Goal: Check status

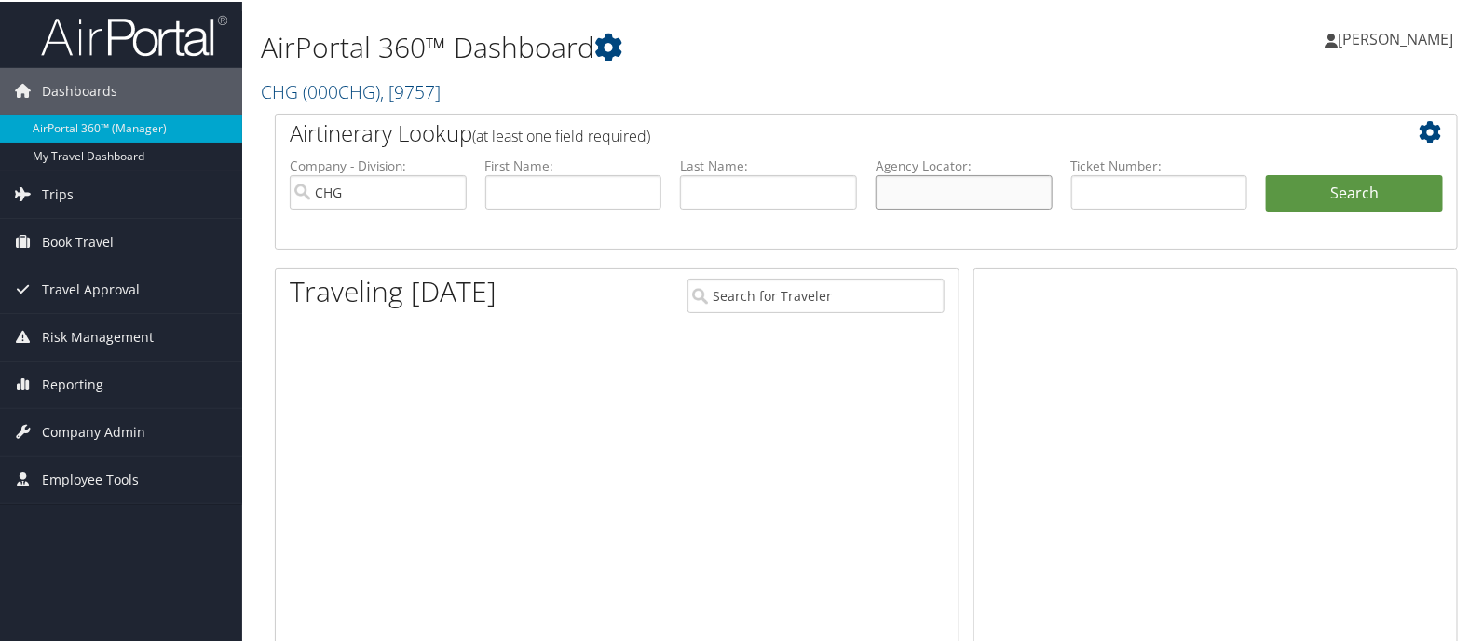
click at [996, 192] on input "text" at bounding box center [963, 190] width 177 height 34
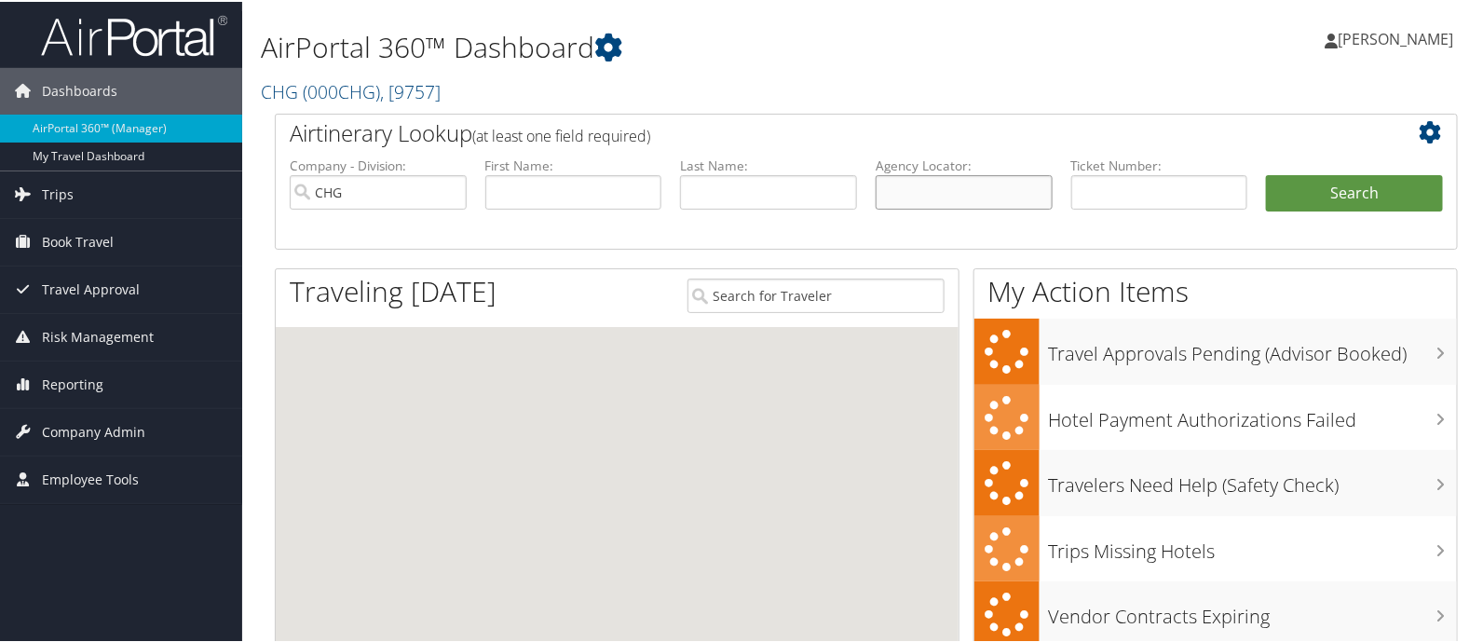
paste input "NCHTTO"
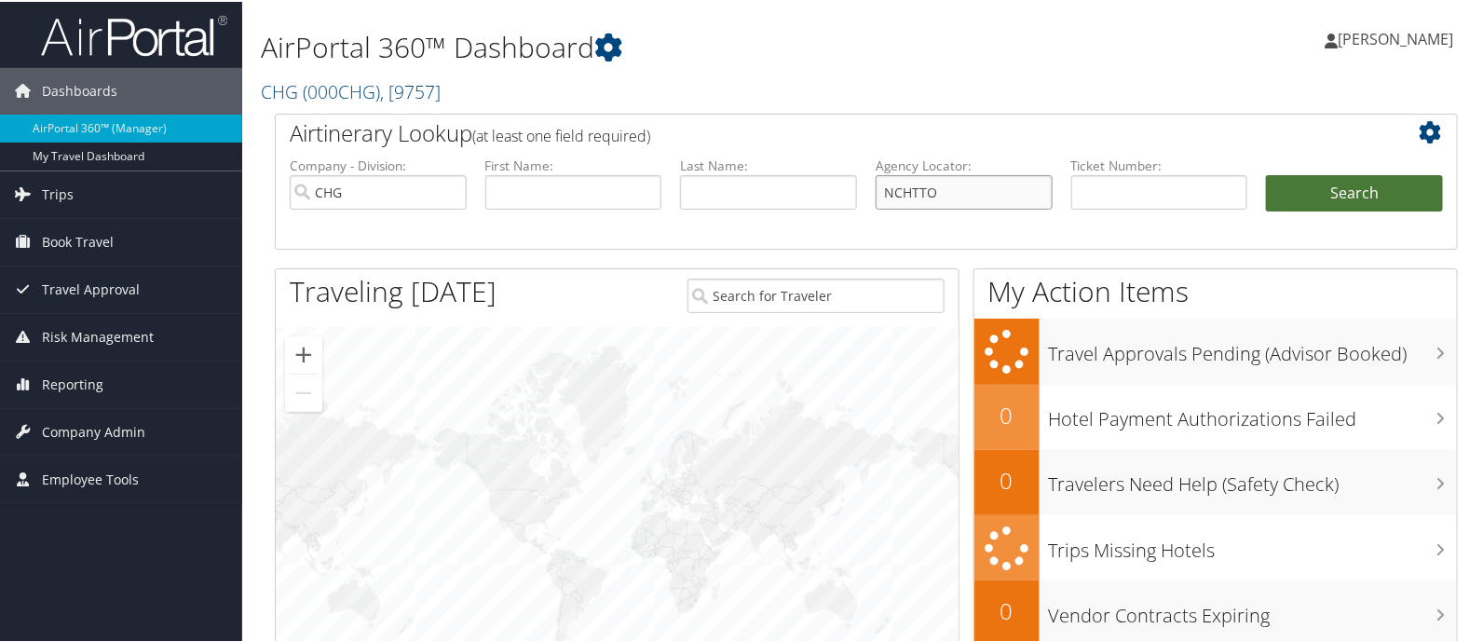
type input "NCHTTO"
click at [1295, 184] on button "Search" at bounding box center [1354, 191] width 177 height 37
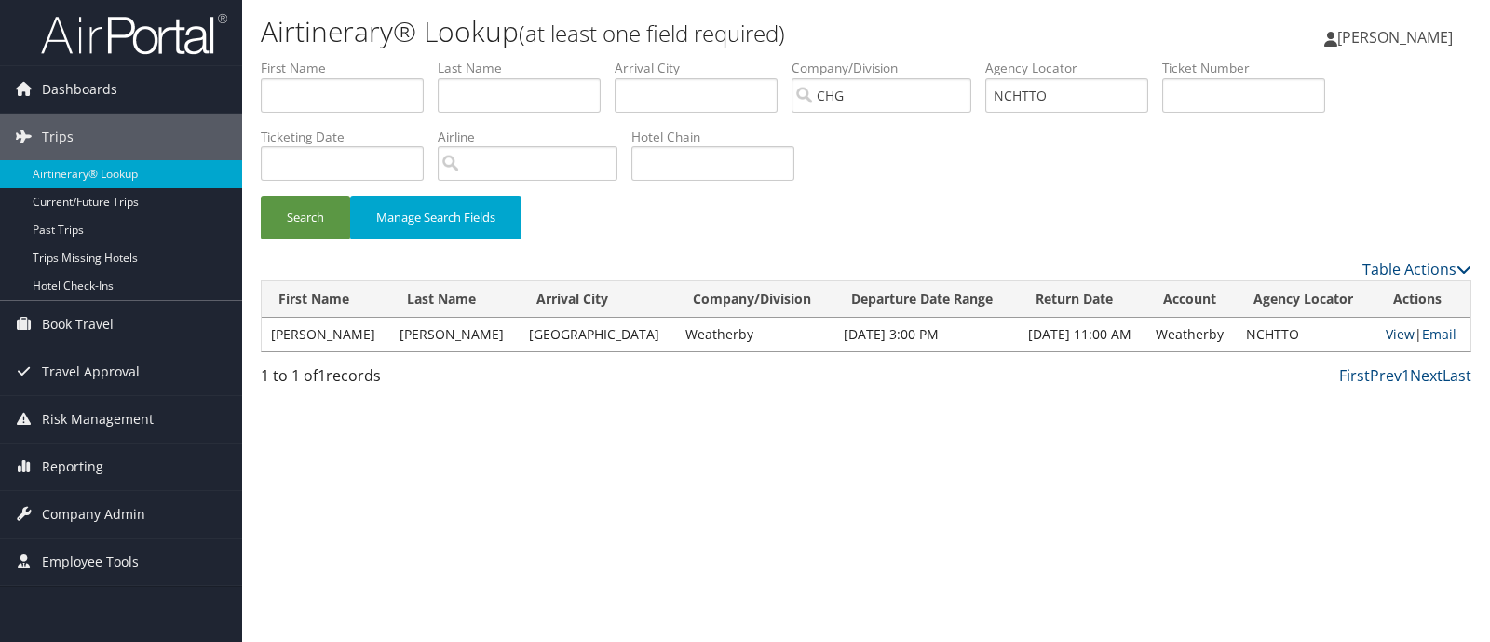
click at [1390, 333] on link "View" at bounding box center [1400, 334] width 29 height 18
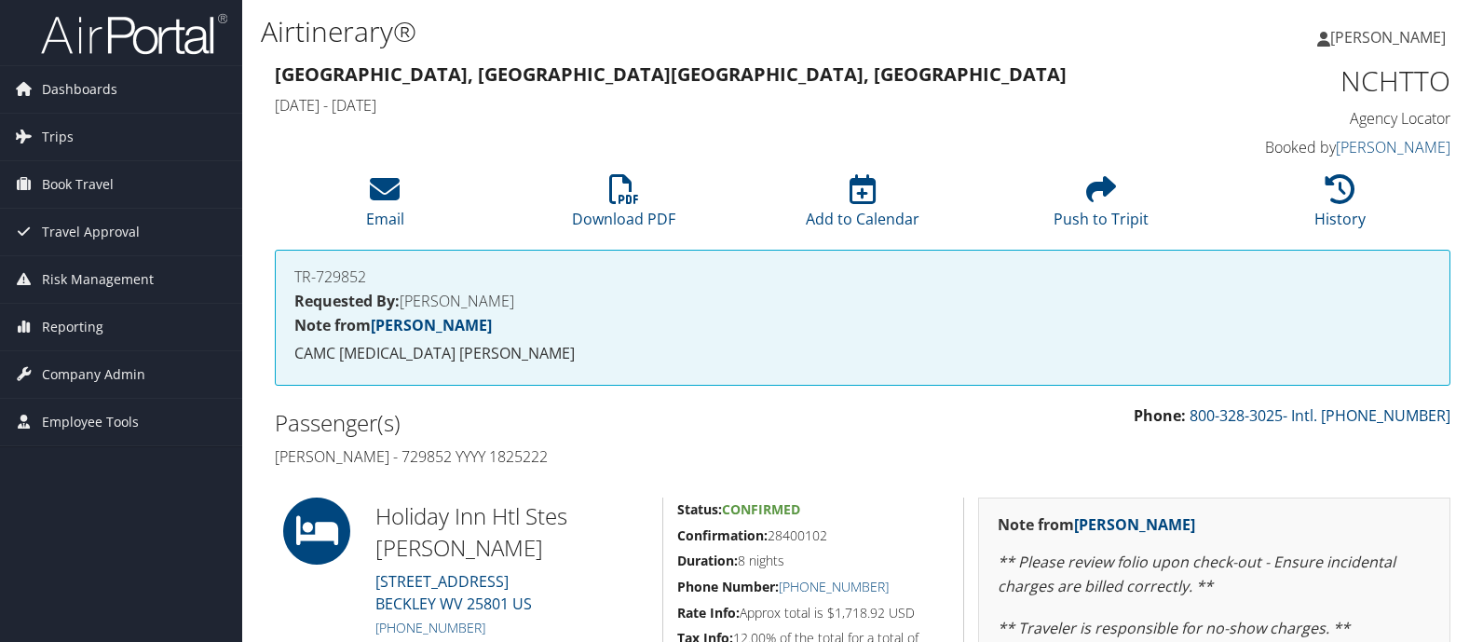
scroll to position [349, 0]
